Goal: Communication & Community: Answer question/provide support

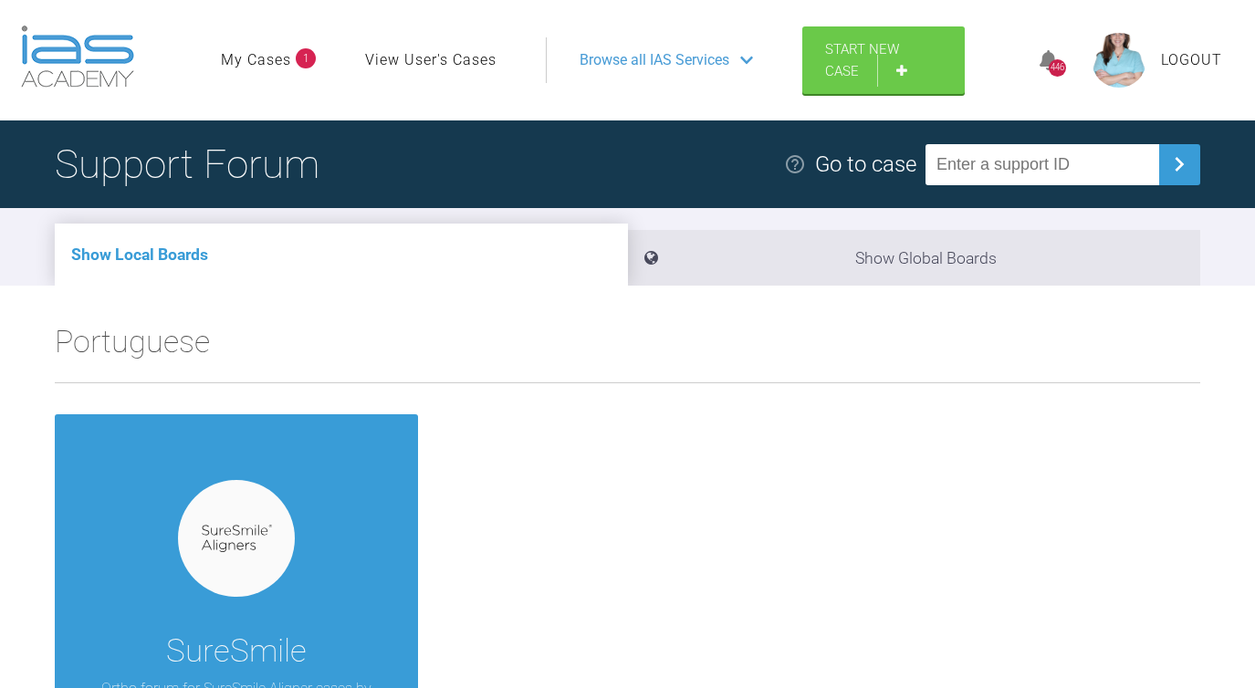
click at [259, 63] on link "My Cases" at bounding box center [256, 60] width 70 height 24
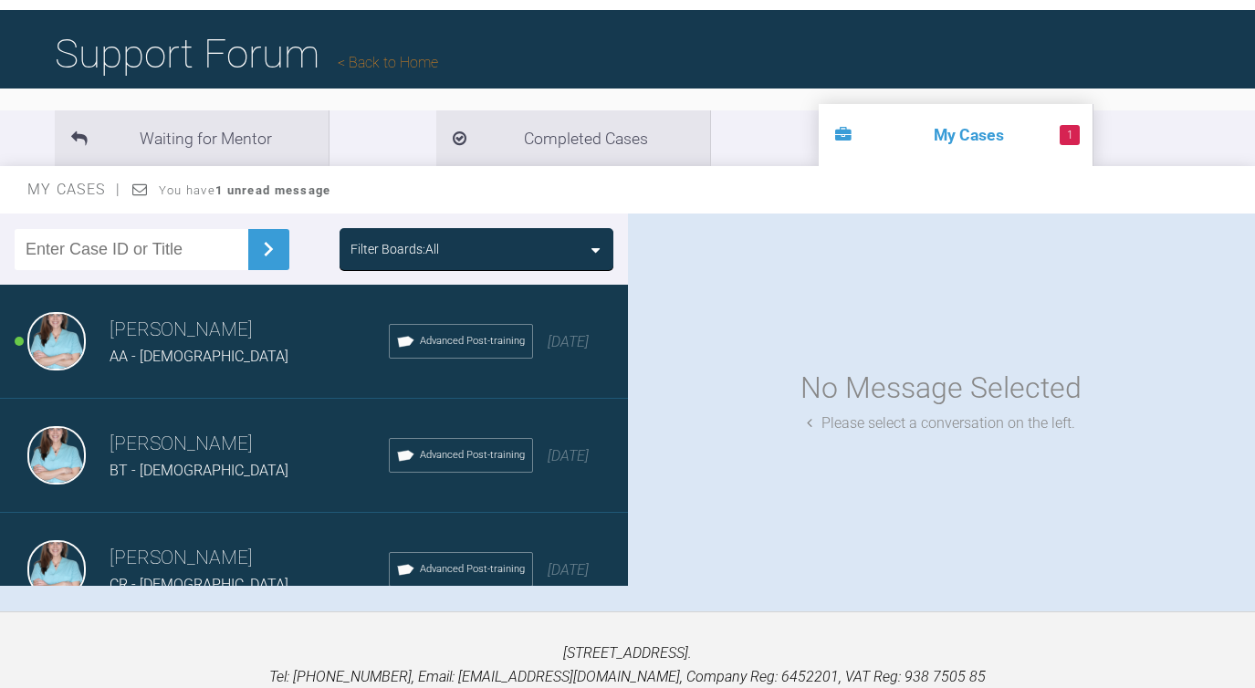
scroll to position [114, 0]
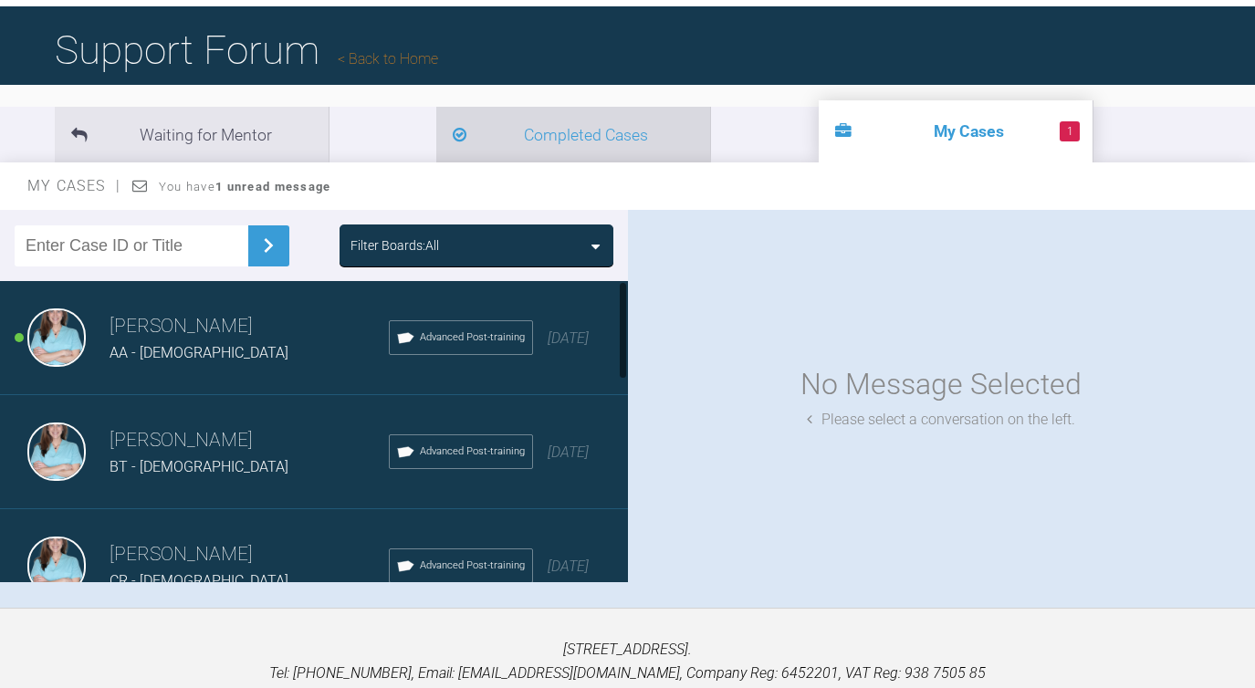
click at [436, 129] on li "Completed Cases" at bounding box center [573, 135] width 274 height 56
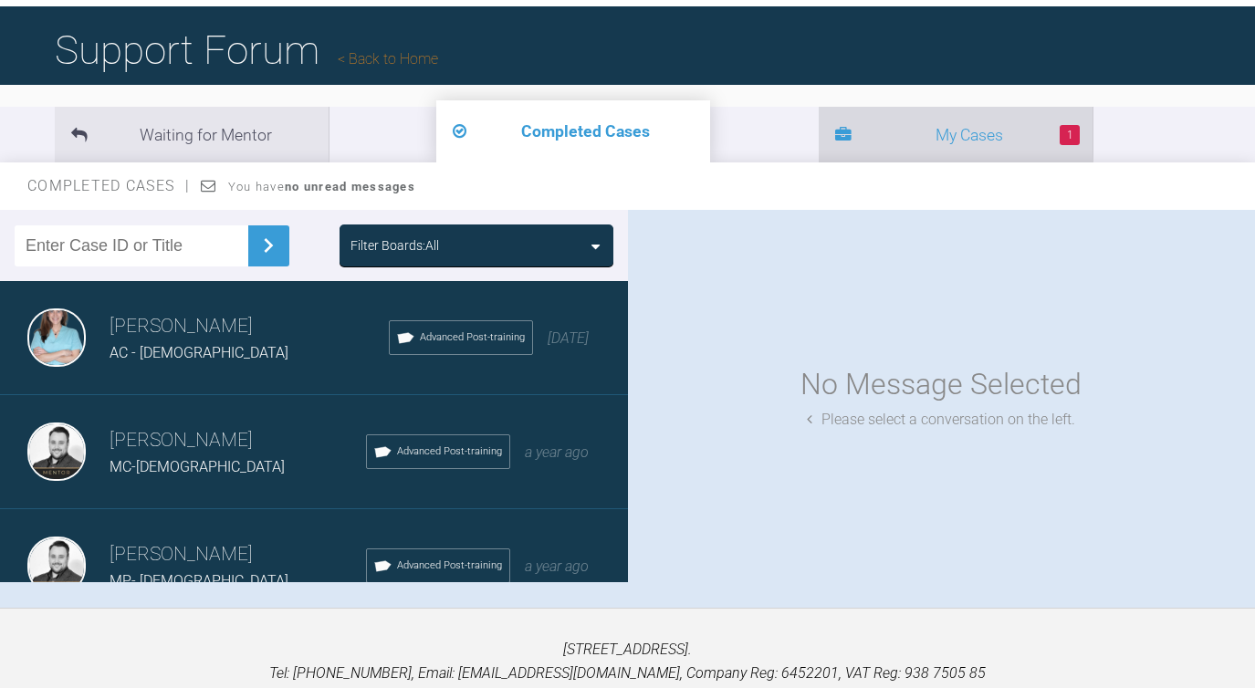
click at [819, 132] on li "1 My Cases" at bounding box center [956, 135] width 274 height 56
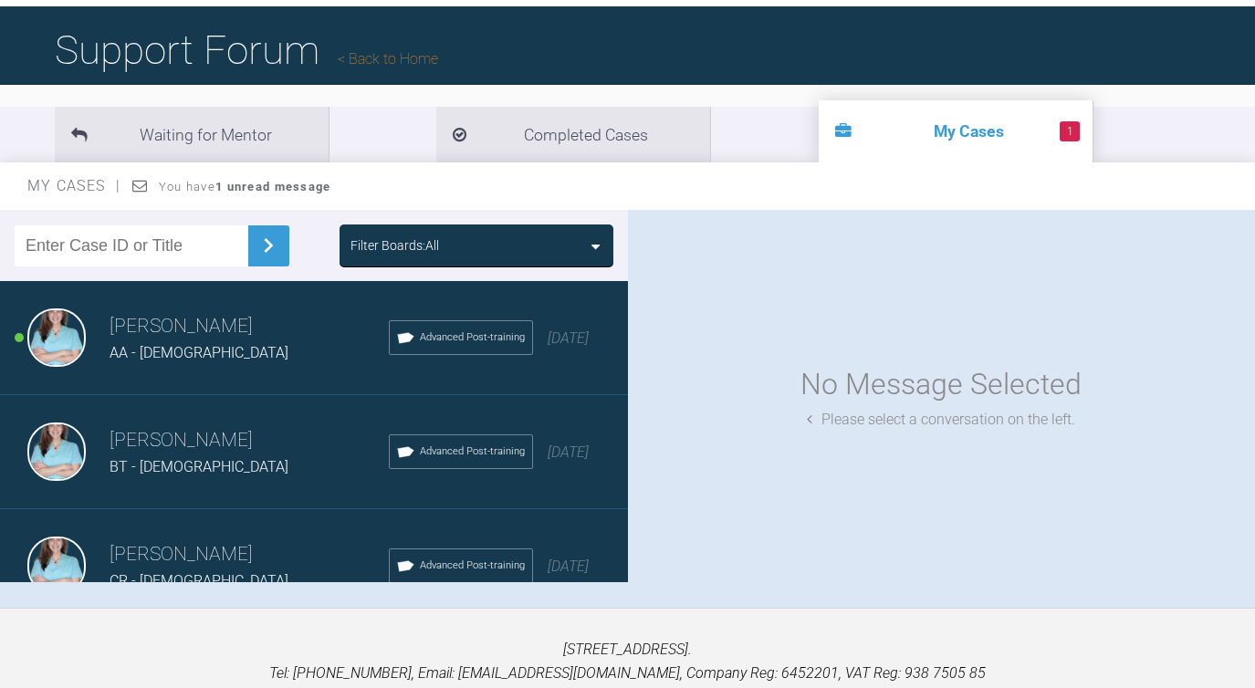
click at [285, 347] on div "AA - [DEMOGRAPHIC_DATA]" at bounding box center [248, 353] width 279 height 24
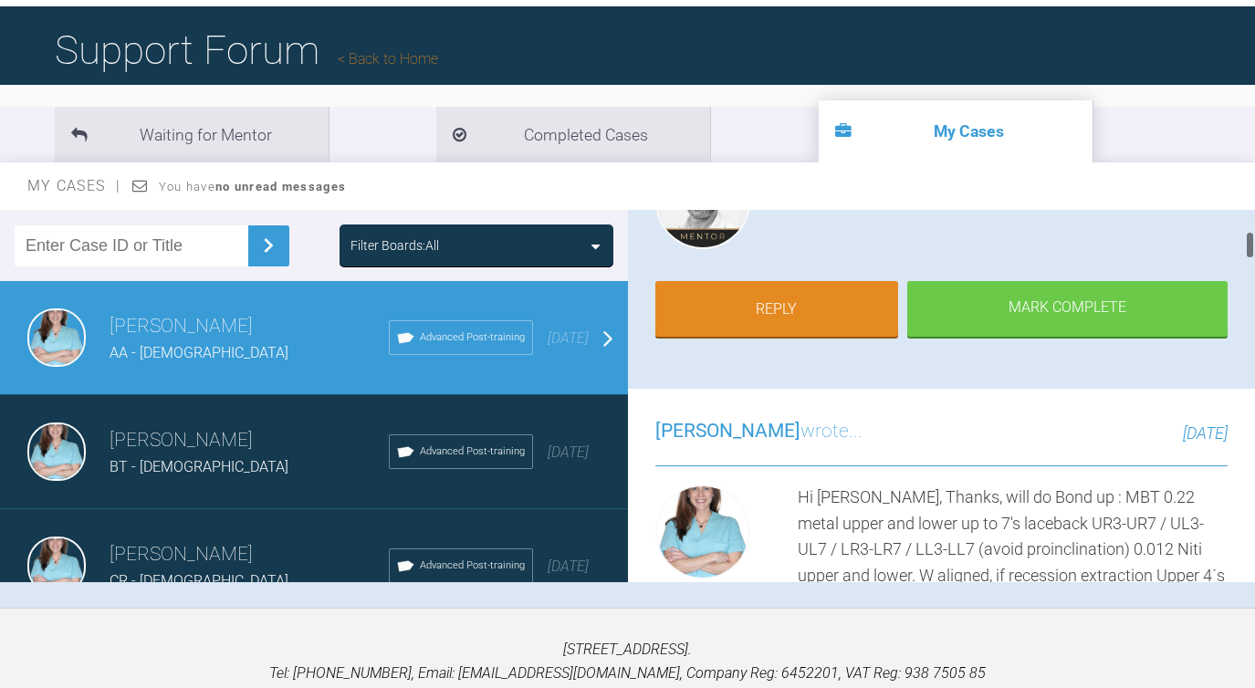
scroll to position [263, 0]
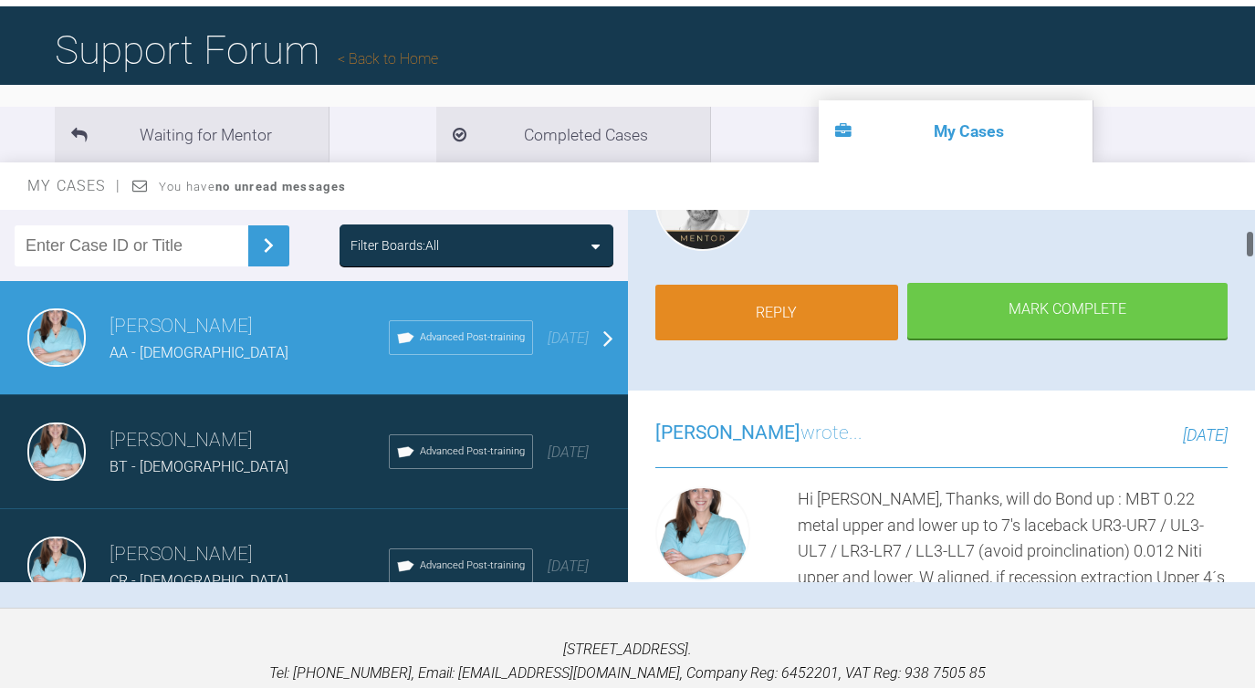
click at [872, 291] on link "Reply" at bounding box center [777, 313] width 244 height 57
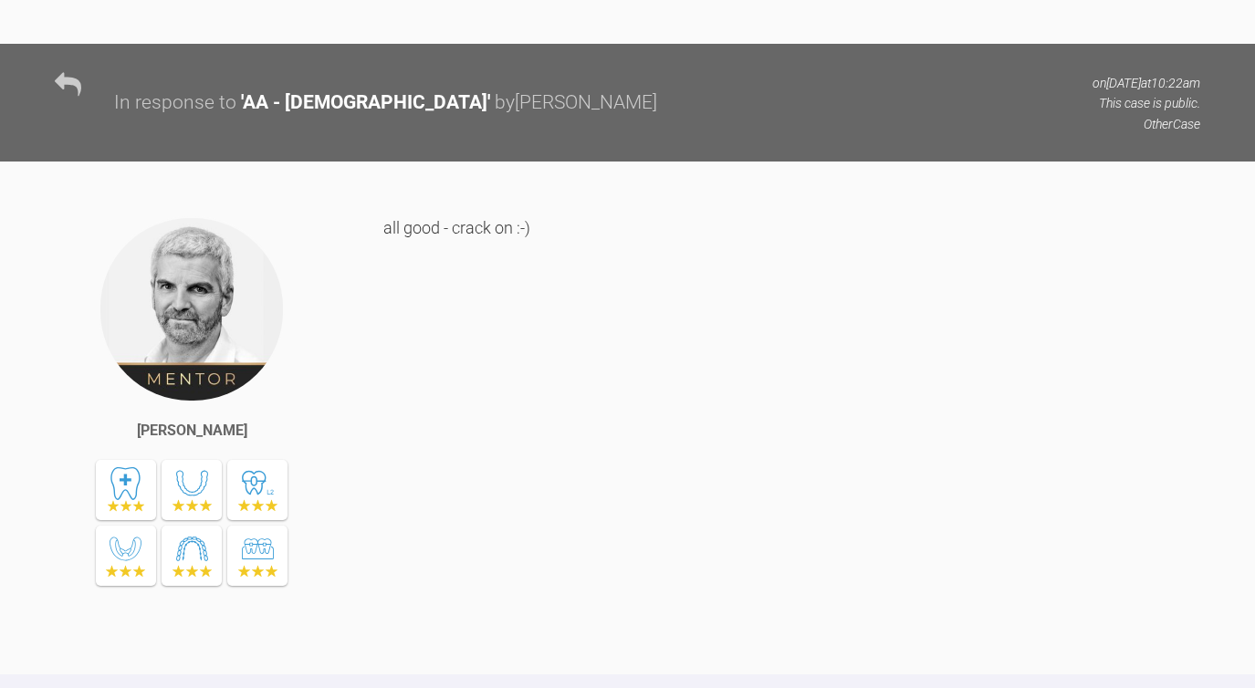
scroll to position [5689, 0]
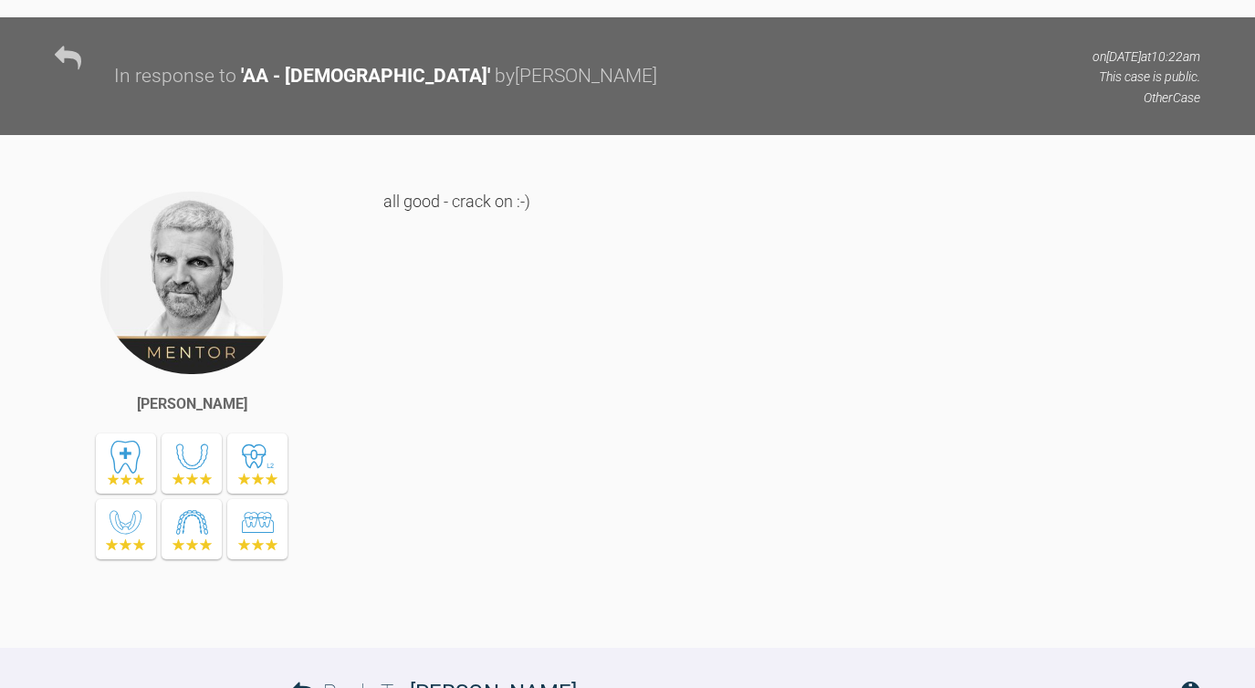
scroll to position [5729, 0]
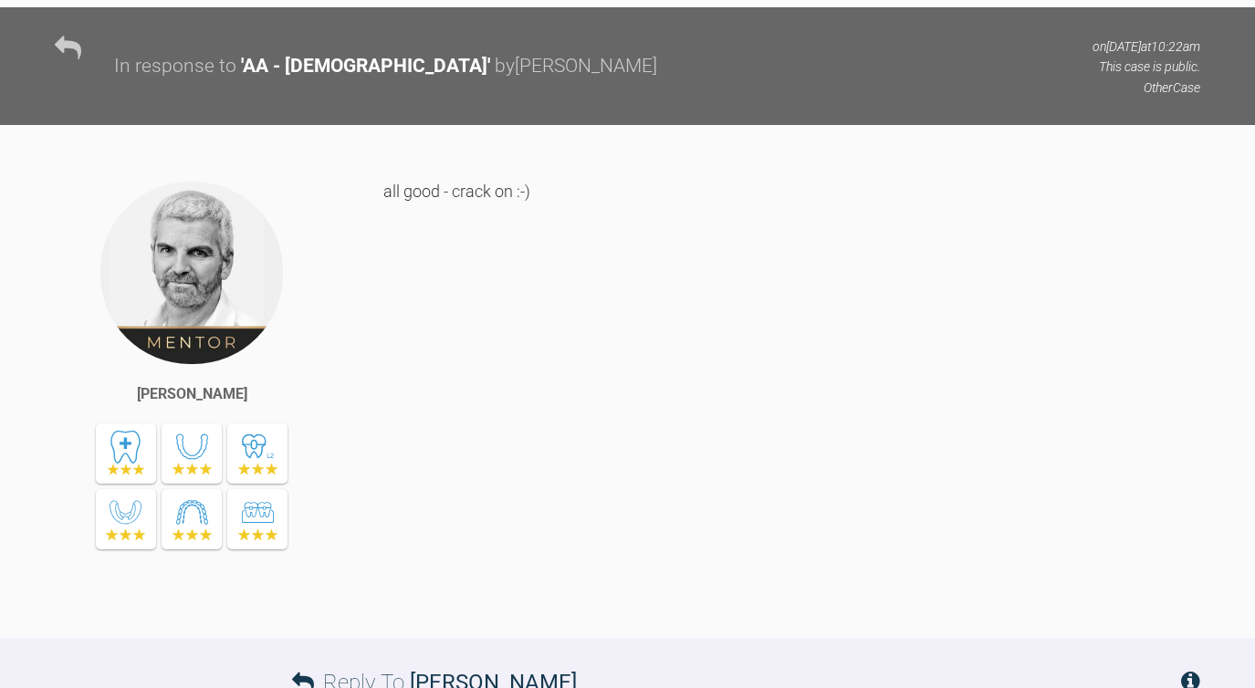
drag, startPoint x: 385, startPoint y: 116, endPoint x: 662, endPoint y: 238, distance: 302.3
copy div "MBT 0.22 metal upper and lower up to 7's laceback UR3-UR7 / UL3-UL7 / LR3-LR7 /…"
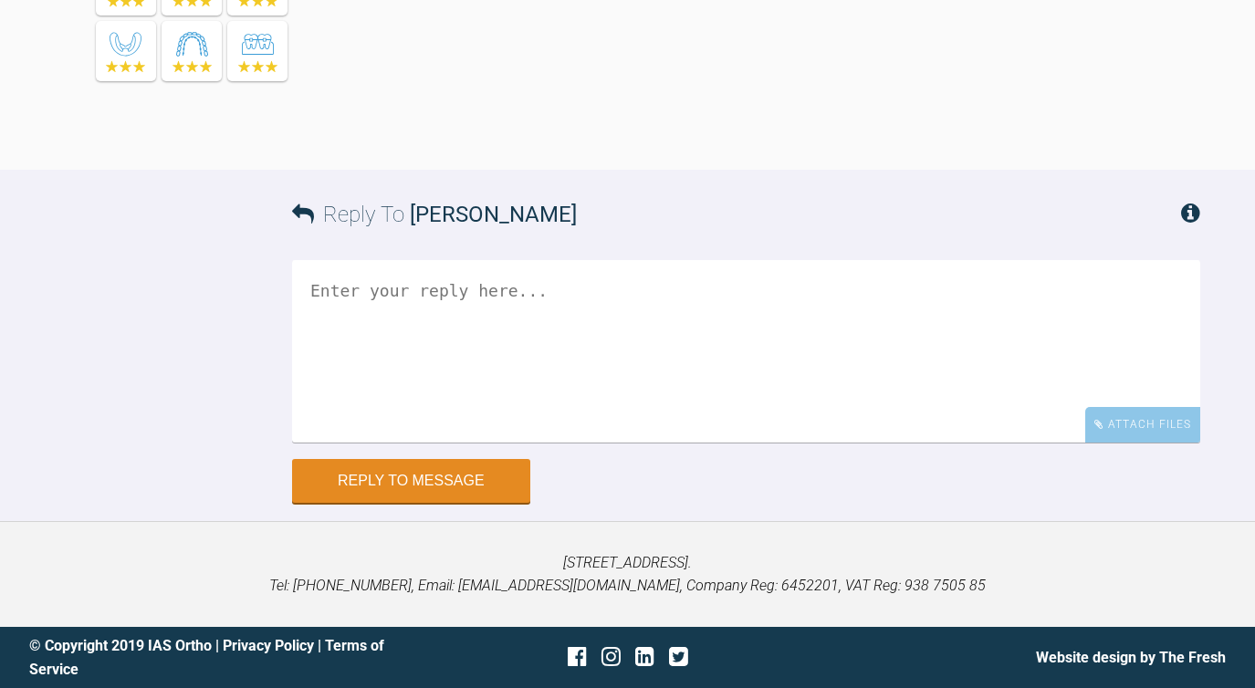
scroll to position [6279, 0]
